Goal: Task Accomplishment & Management: Complete application form

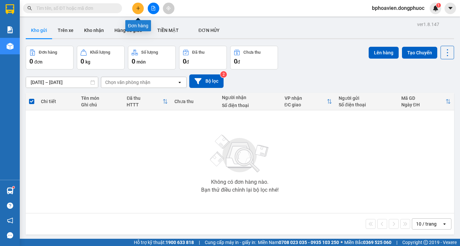
click at [142, 10] on button at bounding box center [138, 9] width 12 height 12
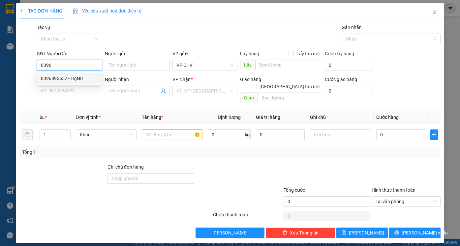
drag, startPoint x: 71, startPoint y: 79, endPoint x: 76, endPoint y: 79, distance: 4.3
click at [72, 79] on div "0396895652 - HẠNH" at bounding box center [69, 78] width 57 height 7
type input "0396895652"
type input "HẠNH"
type input "0338776499"
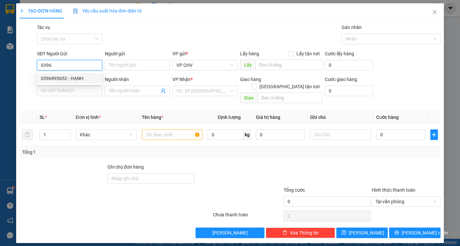
type input "Quốc Việt"
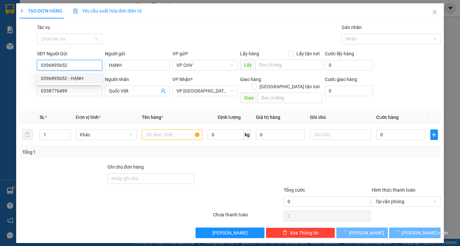
type input "20.000"
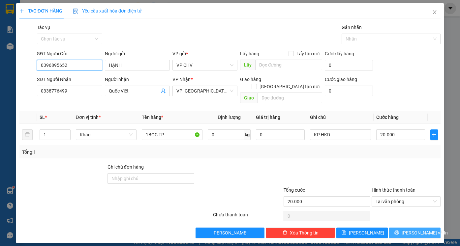
type input "0396895652"
click at [426, 230] on span "[PERSON_NAME] và In" at bounding box center [425, 233] width 46 height 7
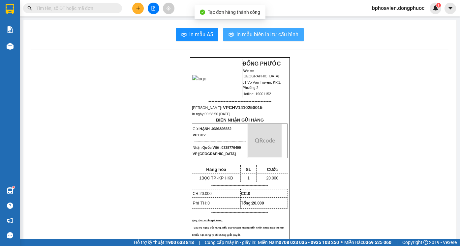
click at [231, 38] on button "In mẫu biên lai tự cấu hình" at bounding box center [263, 34] width 81 height 13
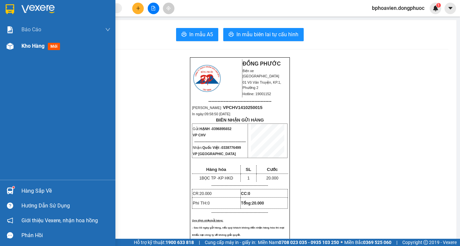
click at [37, 44] on span "Kho hàng" at bounding box center [32, 46] width 23 height 6
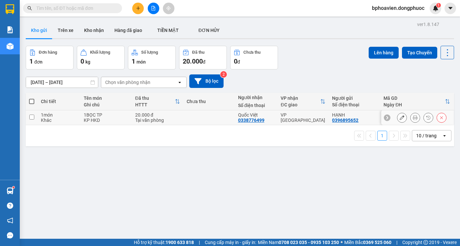
drag, startPoint x: 212, startPoint y: 123, endPoint x: 218, endPoint y: 150, distance: 28.2
click at [212, 123] on td at bounding box center [208, 118] width 51 height 15
checkbox input "true"
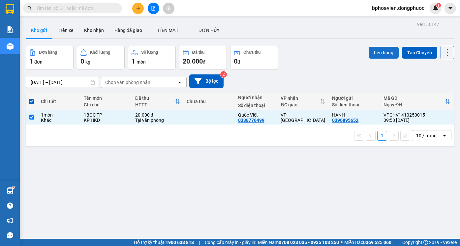
click at [380, 51] on button "Lên hàng" at bounding box center [384, 53] width 30 height 12
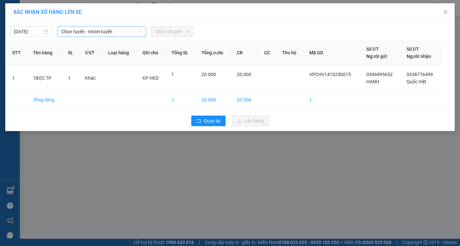
click at [81, 34] on span "Chọn tuyến - nhóm tuyến" at bounding box center [101, 32] width 81 height 10
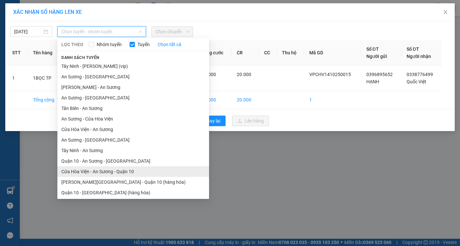
click at [105, 174] on li "Cửa Hòa Viện - An Sương - Quận 10" at bounding box center [133, 172] width 152 height 11
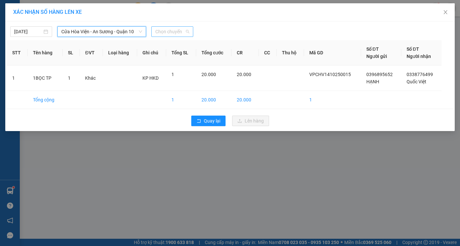
click at [169, 30] on span "Chọn chuyến" at bounding box center [172, 32] width 34 height 10
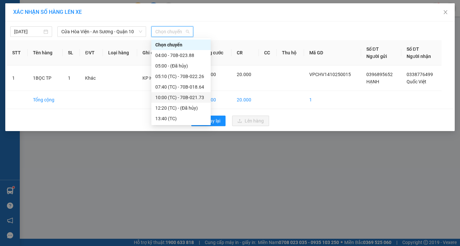
click at [189, 96] on div "10:00 (TC) - 70B-021.73" at bounding box center [180, 97] width 51 height 7
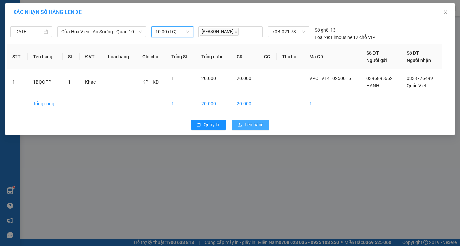
click at [251, 126] on span "Lên hàng" at bounding box center [254, 124] width 19 height 7
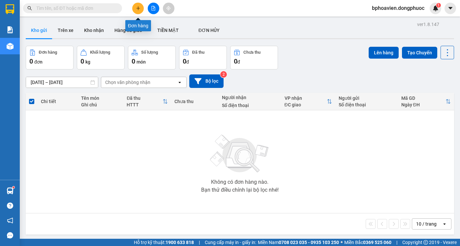
click at [138, 10] on icon "plus" at bounding box center [138, 8] width 5 height 5
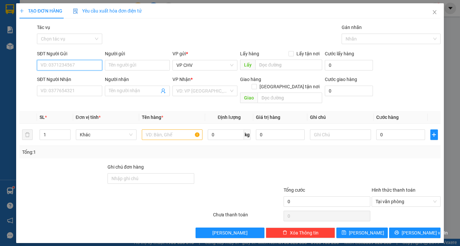
click at [68, 67] on input "SĐT Người Gửi" at bounding box center [69, 65] width 65 height 11
drag, startPoint x: 66, startPoint y: 80, endPoint x: 75, endPoint y: 80, distance: 9.2
click at [66, 80] on div "0918740202 - THẢO" at bounding box center [69, 78] width 57 height 7
type input "0918740202"
type input "THẢO"
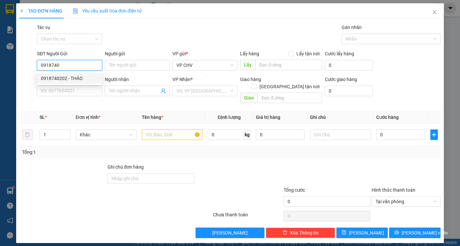
type input "0773773692"
type input "HÀO"
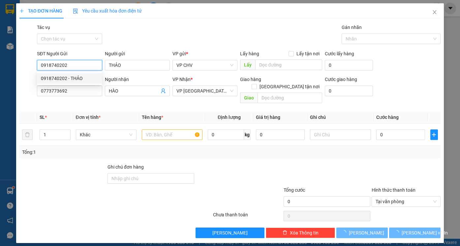
type input "35.000"
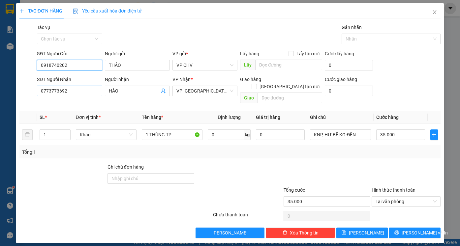
type input "0918740202"
drag, startPoint x: 75, startPoint y: 89, endPoint x: 0, endPoint y: 93, distance: 75.0
click at [0, 93] on div "TẠO ĐƠN HÀNG Yêu cầu xuất hóa đơn điện tử Transit Pickup Surcharge Ids Transit …" at bounding box center [230, 123] width 460 height 246
type input "0907499044"
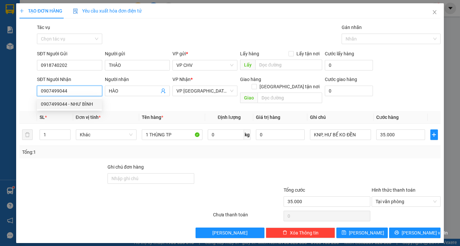
click at [60, 106] on div "0907499044 - NHƯ BÌNH" at bounding box center [69, 104] width 57 height 7
type input "NHƯ BÌNH"
type input "75.000"
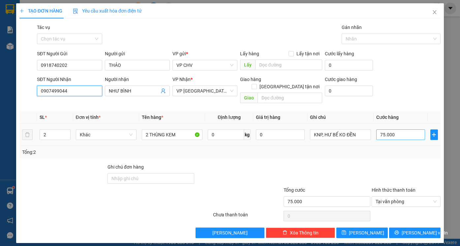
type input "0907499044"
click at [406, 131] on input "75.000" at bounding box center [400, 135] width 49 height 11
type input "6"
type input "65"
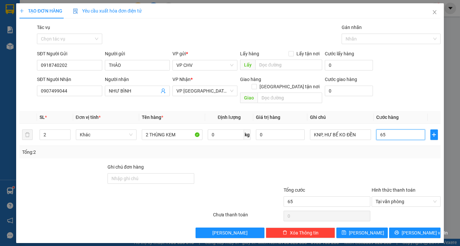
type input "65"
click at [401, 165] on div at bounding box center [406, 175] width 71 height 23
type input "65.000"
click at [408, 228] on button "[PERSON_NAME] và In" at bounding box center [414, 233] width 51 height 11
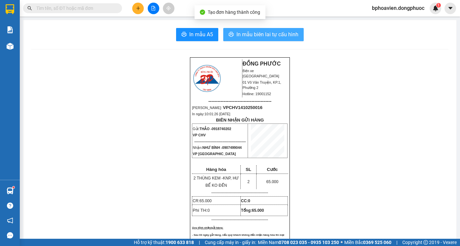
click at [268, 36] on span "In mẫu biên lai tự cấu hình" at bounding box center [268, 34] width 62 height 8
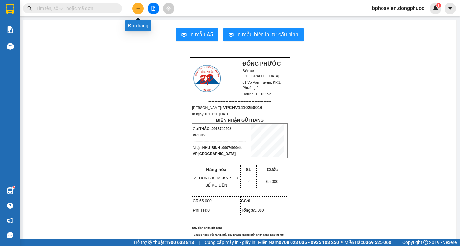
click at [139, 8] on icon "plus" at bounding box center [138, 8] width 5 height 5
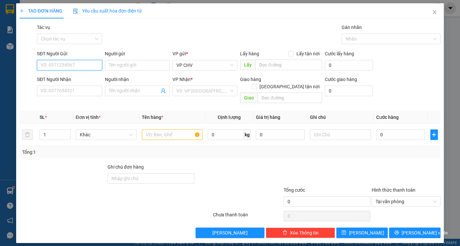
click at [73, 65] on input "SĐT Người Gửi" at bounding box center [69, 65] width 65 height 11
click at [90, 69] on input "SĐT Người Gửi" at bounding box center [69, 65] width 65 height 11
click at [91, 78] on div "0902486488 - TOẢN" at bounding box center [69, 78] width 57 height 7
type input "0902486488"
type input "TOẢN"
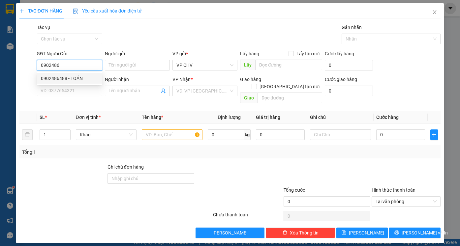
type input "0888825959"
type input "TÂM"
type input "20.000"
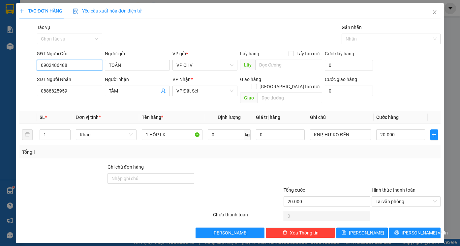
type input "0902486488"
click at [0, 80] on div "TẠO ĐƠN HÀNG Yêu cầu xuất hóa đơn điện tử Transit Pickup Surcharge Ids Transit …" at bounding box center [230, 123] width 460 height 246
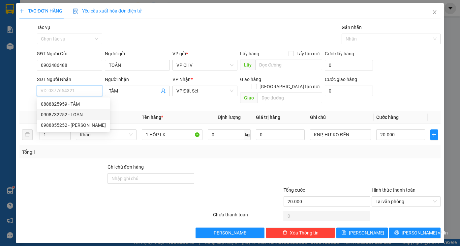
click at [49, 112] on div "0908732252 - LOAN" at bounding box center [73, 114] width 65 height 7
type input "0908732252"
type input "LOAN"
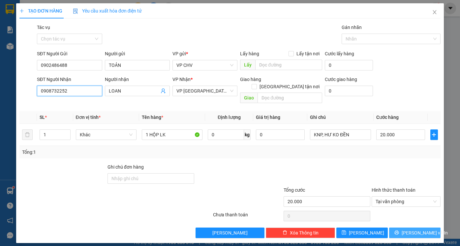
type input "0908732252"
drag, startPoint x: 425, startPoint y: 228, endPoint x: 409, endPoint y: 218, distance: 18.4
click at [425, 230] on span "[PERSON_NAME] và In" at bounding box center [425, 233] width 46 height 7
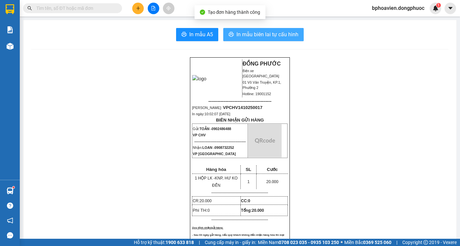
click at [247, 33] on span "In mẫu biên lai tự cấu hình" at bounding box center [268, 34] width 62 height 8
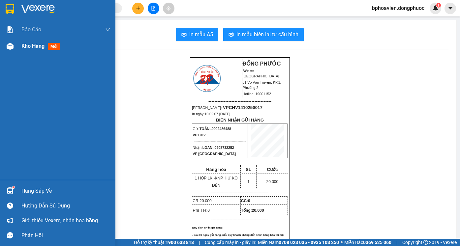
click at [20, 49] on div "Kho hàng mới" at bounding box center [57, 46] width 115 height 16
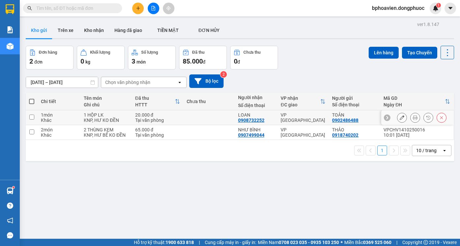
click at [221, 116] on td at bounding box center [208, 118] width 51 height 15
checkbox input "true"
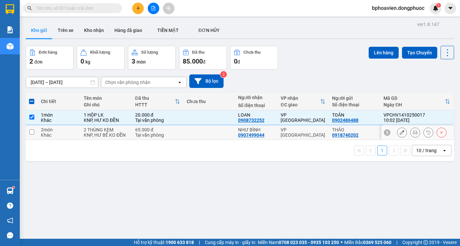
click at [220, 127] on td at bounding box center [208, 132] width 51 height 15
checkbox input "true"
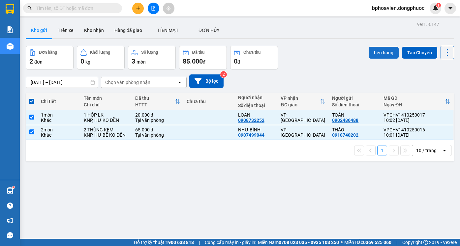
click at [382, 50] on button "Lên hàng" at bounding box center [384, 53] width 30 height 12
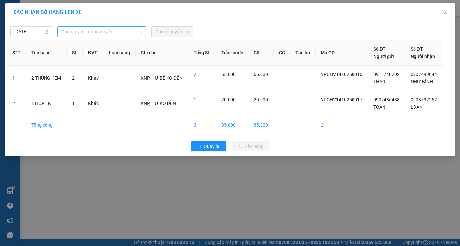
drag, startPoint x: 111, startPoint y: 30, endPoint x: 75, endPoint y: 56, distance: 43.5
click at [108, 34] on span "Chọn tuyến - nhóm tuyến" at bounding box center [101, 32] width 81 height 10
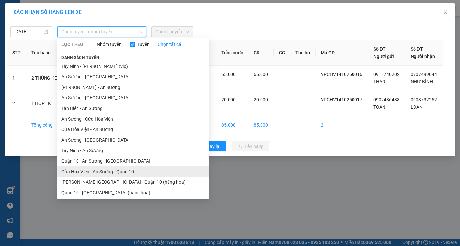
click at [93, 169] on li "Cửa Hòa Viện - An Sương - Quận 10" at bounding box center [133, 172] width 152 height 11
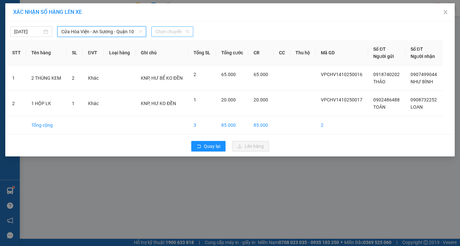
click at [162, 33] on span "Chọn chuyến" at bounding box center [172, 32] width 34 height 10
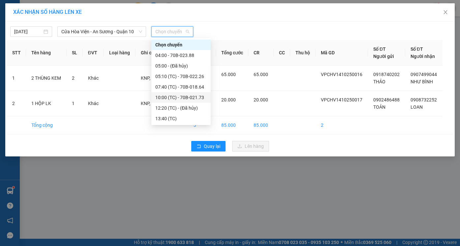
click at [178, 102] on div "10:00 (TC) - 70B-021.73" at bounding box center [180, 97] width 59 height 11
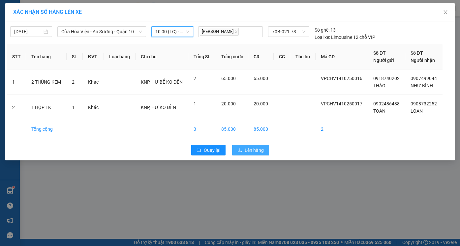
click at [255, 152] on span "Lên hàng" at bounding box center [254, 150] width 19 height 7
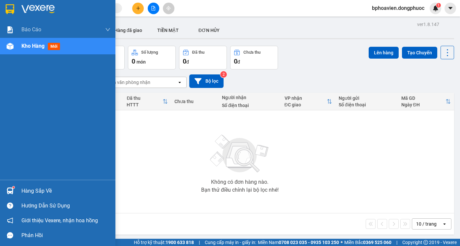
click at [27, 192] on div "Hàng sắp về" at bounding box center [65, 191] width 89 height 10
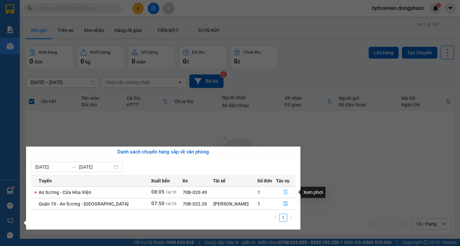
click at [284, 192] on icon "file-done" at bounding box center [285, 192] width 5 height 5
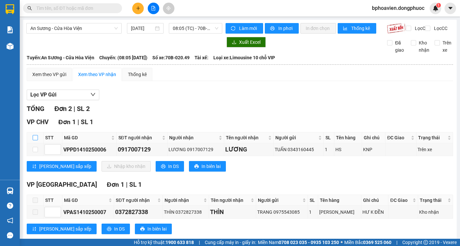
click at [35, 141] on input "checkbox" at bounding box center [35, 137] width 5 height 5
checkbox input "true"
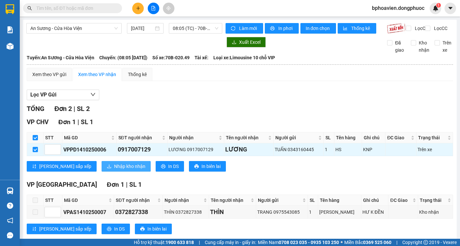
click at [107, 172] on button "Nhập kho nhận" at bounding box center [126, 166] width 49 height 11
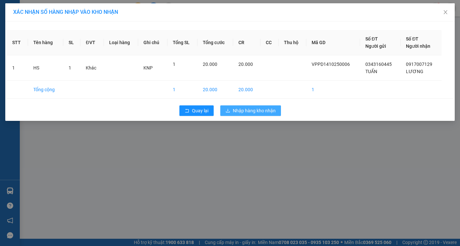
click at [267, 112] on span "Nhập hàng kho nhận" at bounding box center [254, 110] width 43 height 7
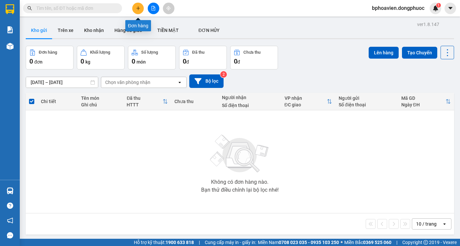
click at [139, 7] on icon "plus" at bounding box center [138, 8] width 5 height 5
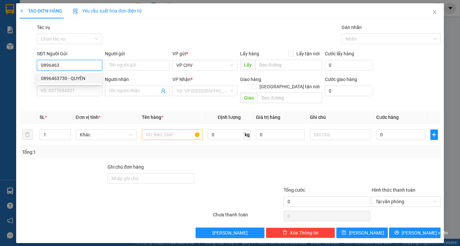
click at [79, 80] on div "0896463730 - QUYÊN" at bounding box center [69, 78] width 57 height 7
type input "0896463730"
type input "QUYÊN"
type input "0384872499"
type input "NHUNG"
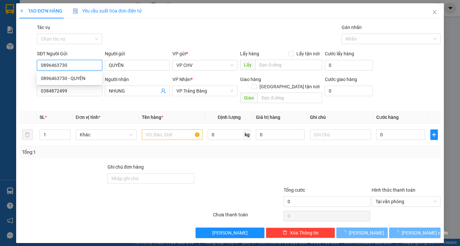
type input "20.000"
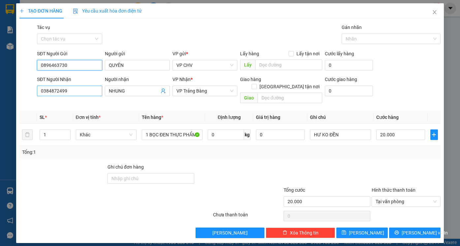
type input "0896463730"
drag, startPoint x: 76, startPoint y: 93, endPoint x: 0, endPoint y: 74, distance: 78.6
click at [0, 81] on div "TẠO ĐƠN HÀNG Yêu cầu xuất hóa đơn điện tử Transit Pickup Surcharge Ids Transit …" at bounding box center [230, 123] width 460 height 246
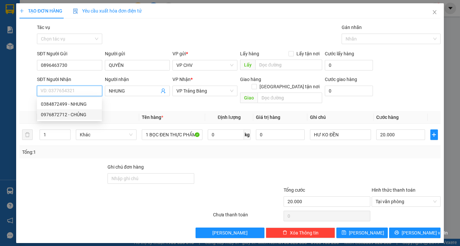
click at [61, 115] on div "0976872712 - CHỦNG" at bounding box center [69, 114] width 57 height 7
type input "0976872712"
type input "CHỦNG"
type input "35.000"
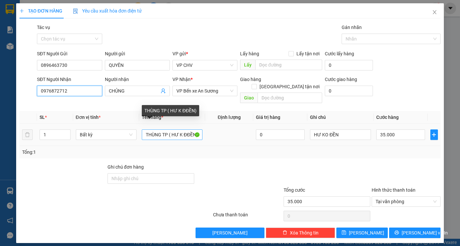
type input "0976872712"
drag, startPoint x: 144, startPoint y: 126, endPoint x: 161, endPoint y: 131, distance: 17.9
click at [161, 131] on input "THÙNG TP ( HƯ K ĐĐỀN)" at bounding box center [172, 135] width 61 height 11
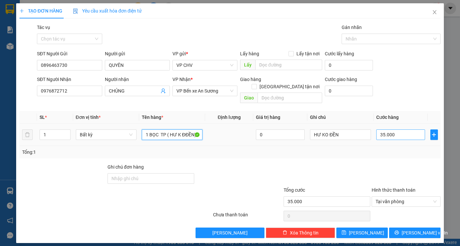
type input "1 BỌC TP ( HƯ K ĐĐỀN)"
click at [402, 130] on input "35.000" at bounding box center [400, 135] width 49 height 11
type input "2"
type input "25"
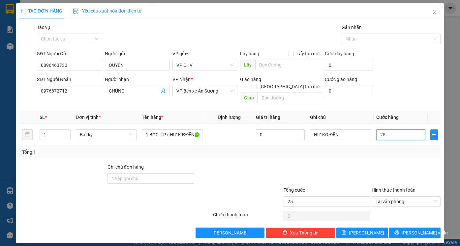
type input "25"
type input "25.000"
click at [402, 164] on div at bounding box center [406, 175] width 71 height 23
click at [423, 230] on span "[PERSON_NAME] và In" at bounding box center [425, 233] width 46 height 7
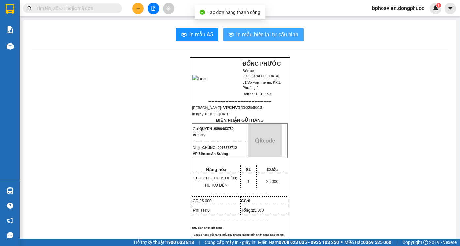
click at [259, 37] on span "In mẫu biên lai tự cấu hình" at bounding box center [268, 34] width 62 height 8
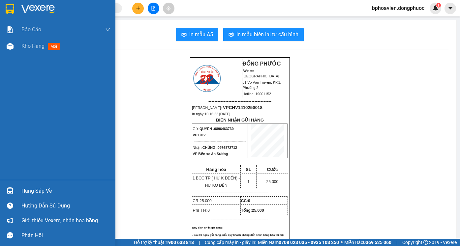
drag, startPoint x: 43, startPoint y: 44, endPoint x: 158, endPoint y: 240, distance: 227.0
click at [42, 45] on span "Kho hàng" at bounding box center [32, 46] width 23 height 6
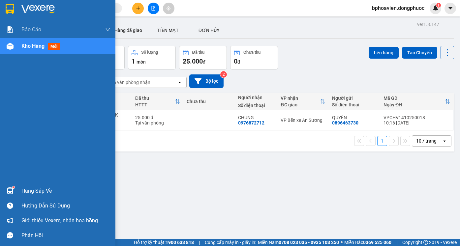
click at [27, 195] on div "Hàng sắp về" at bounding box center [65, 191] width 89 height 10
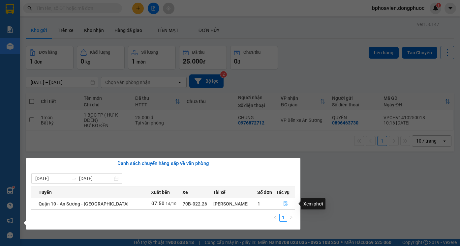
click at [278, 202] on button "button" at bounding box center [285, 204] width 19 height 11
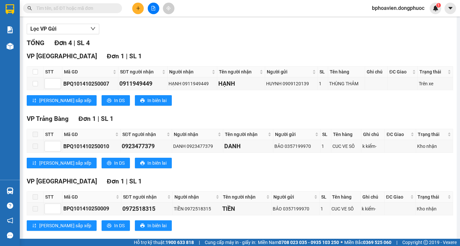
scroll to position [145, 0]
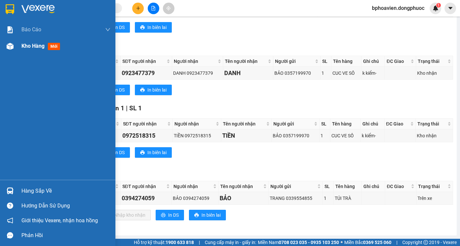
click at [25, 46] on span "Kho hàng" at bounding box center [32, 46] width 23 height 6
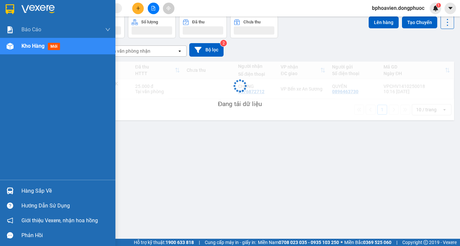
scroll to position [30, 0]
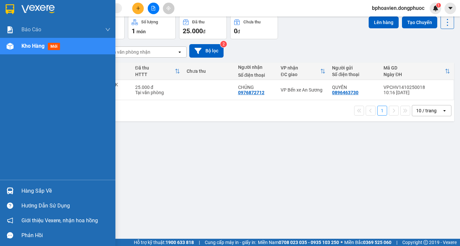
click at [31, 188] on div "Hàng sắp về" at bounding box center [65, 191] width 89 height 10
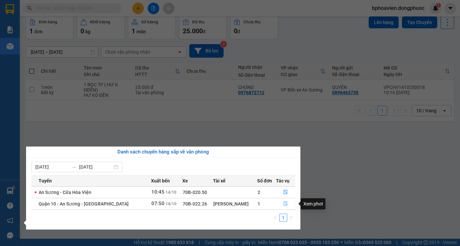
click at [286, 202] on icon "file-done" at bounding box center [285, 204] width 5 height 5
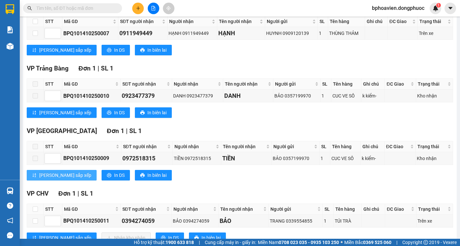
scroll to position [145, 0]
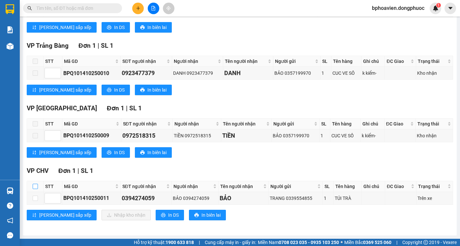
click at [36, 186] on input "checkbox" at bounding box center [35, 186] width 5 height 5
checkbox input "true"
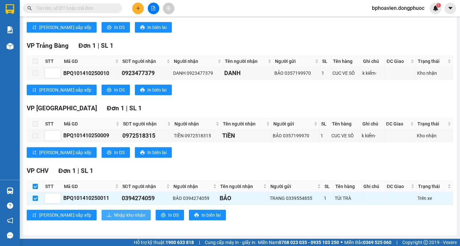
click at [114, 215] on span "Nhập kho nhận" at bounding box center [129, 215] width 31 height 7
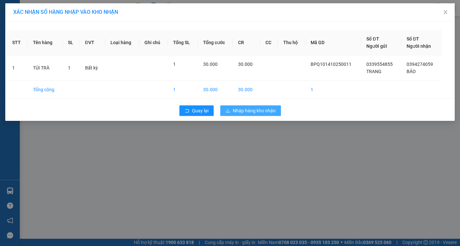
click at [249, 108] on span "Nhập hàng kho nhận" at bounding box center [254, 110] width 43 height 7
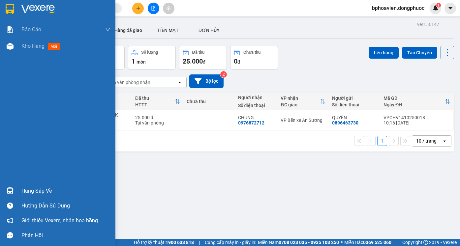
click at [34, 190] on div "Hàng sắp về" at bounding box center [65, 191] width 89 height 10
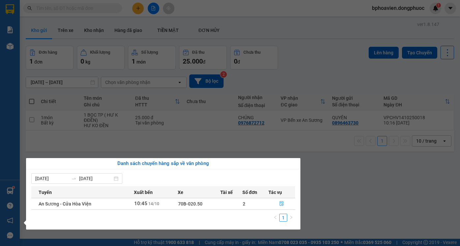
drag, startPoint x: 320, startPoint y: 182, endPoint x: 274, endPoint y: 153, distance: 54.6
click at [305, 173] on section "Kết quả tìm kiếm ( 0 ) Bộ lọc No Data bphoavien.dongphuoc 1 Báo cáo Mẫu 1: Báo …" at bounding box center [230, 123] width 460 height 246
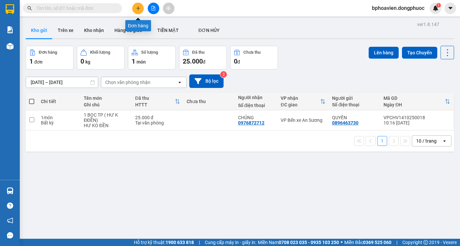
click at [141, 9] on button at bounding box center [138, 9] width 12 height 12
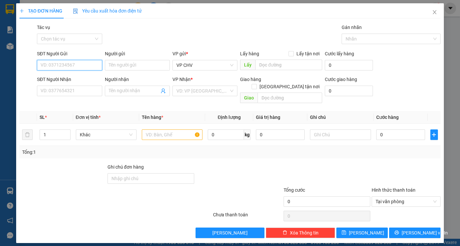
click at [80, 66] on input "SĐT Người Gửi" at bounding box center [69, 65] width 65 height 11
click at [77, 80] on div "0901551330 - KIÊN" at bounding box center [69, 78] width 57 height 7
type input "0901551330"
type input "KIÊN"
type input "0908732252"
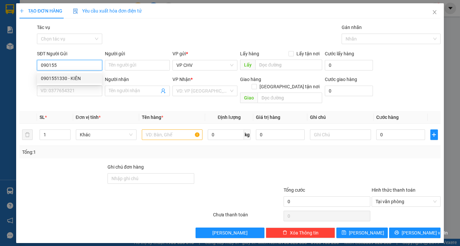
type input "LOAN"
type input "20.000"
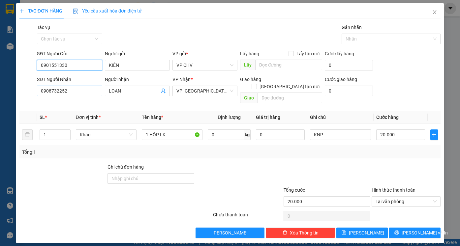
type input "0901551330"
drag, startPoint x: 75, startPoint y: 92, endPoint x: 0, endPoint y: 79, distance: 75.6
click at [0, 80] on div "TẠO ĐƠN HÀNG Yêu cầu xuất hóa đơn điện tử Transit Pickup Surcharge Ids Transit …" at bounding box center [230, 123] width 460 height 246
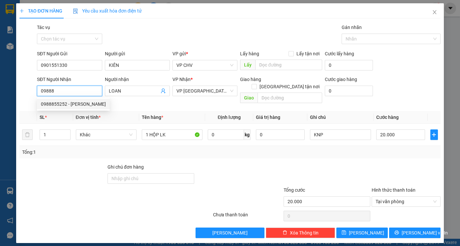
click at [79, 107] on div "0988855252 - [PERSON_NAME]" at bounding box center [73, 104] width 65 height 7
type input "0988855252"
type input "[PERSON_NAME]"
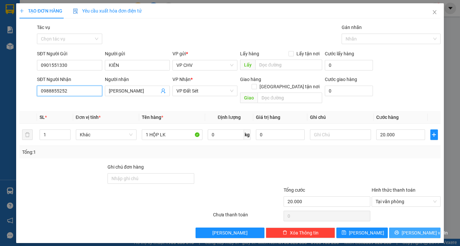
type input "0988855252"
click at [424, 230] on span "[PERSON_NAME] và In" at bounding box center [425, 233] width 46 height 7
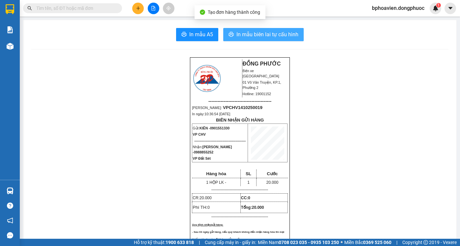
click at [243, 37] on span "In mẫu biên lai tự cấu hình" at bounding box center [268, 34] width 62 height 8
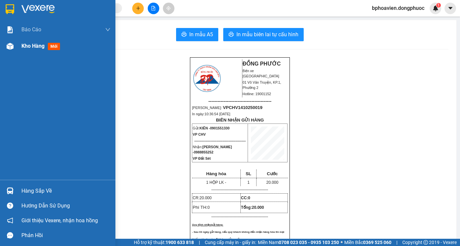
click at [35, 46] on span "Kho hàng" at bounding box center [32, 46] width 23 height 6
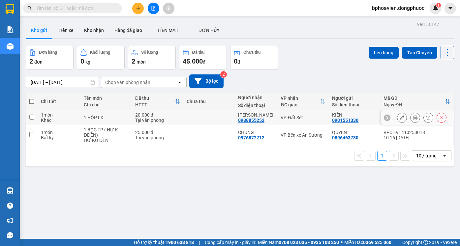
click at [191, 112] on td at bounding box center [208, 118] width 51 height 15
checkbox input "true"
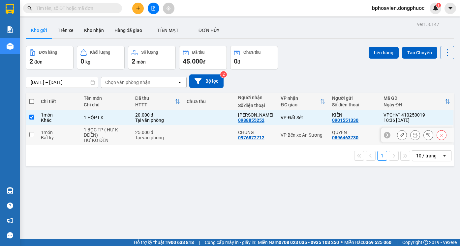
drag, startPoint x: 194, startPoint y: 134, endPoint x: 231, endPoint y: 112, distance: 42.8
click at [195, 134] on td at bounding box center [208, 135] width 51 height 20
checkbox input "true"
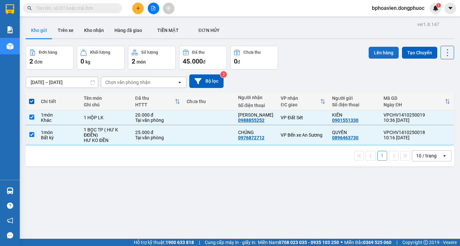
click at [378, 50] on button "Lên hàng" at bounding box center [384, 53] width 30 height 12
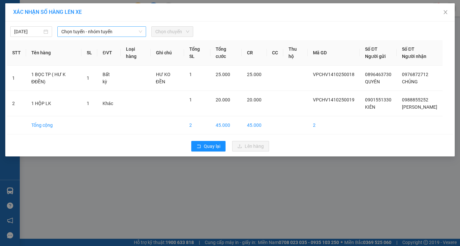
click at [78, 31] on span "Chọn tuyến - nhóm tuyến" at bounding box center [101, 32] width 81 height 10
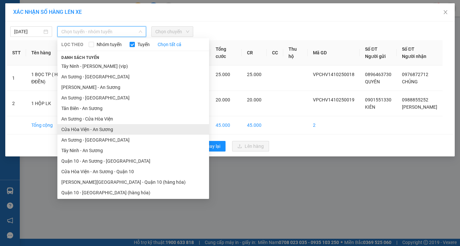
click at [96, 131] on li "Cửa Hòa Viện - An Sương" at bounding box center [133, 129] width 152 height 11
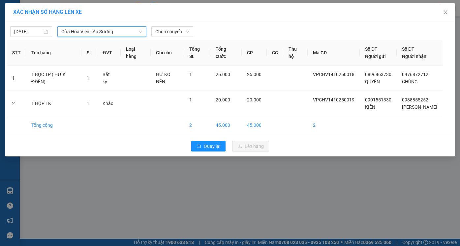
click at [175, 24] on div "[DATE] [GEOGRAPHIC_DATA] - An Sương Cửa [GEOGRAPHIC_DATA] - An Sương LỌC THEO N…" at bounding box center [230, 30] width 446 height 14
click at [171, 30] on span "Chọn chuyến" at bounding box center [172, 32] width 34 height 10
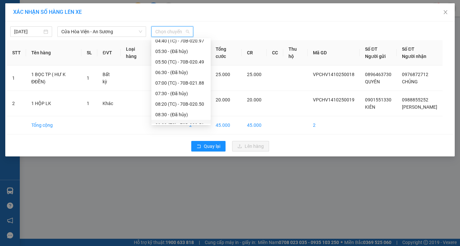
scroll to position [99, 0]
click at [170, 92] on div "10:40 (TC) - 70B-020.97" at bounding box center [180, 93] width 51 height 7
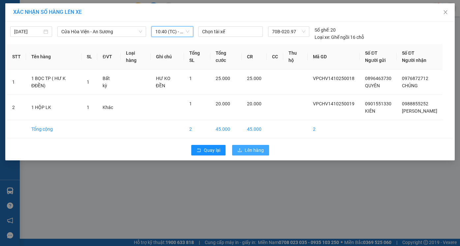
click at [252, 151] on span "Lên hàng" at bounding box center [254, 150] width 19 height 7
